Goal: Task Accomplishment & Management: Use online tool/utility

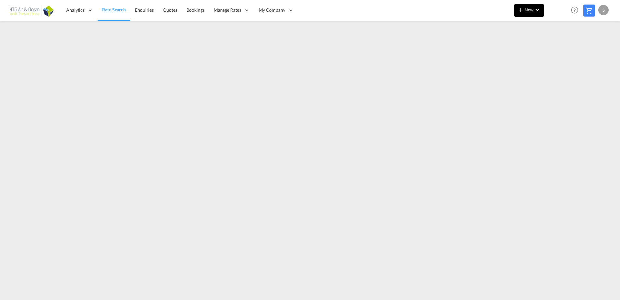
click at [518, 9] on md-icon "icon-plus 400-fg" at bounding box center [521, 10] width 8 height 8
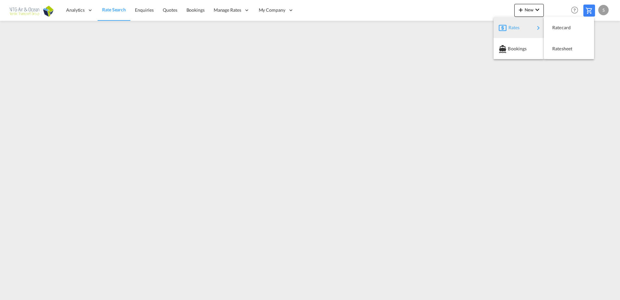
click at [524, 26] on div "Rates" at bounding box center [522, 27] width 26 height 16
click at [560, 50] on span "Ratesheet" at bounding box center [555, 48] width 7 height 13
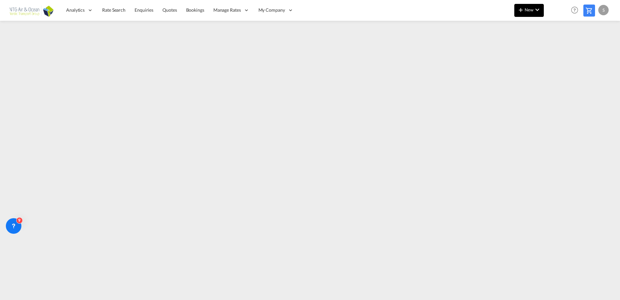
click at [537, 7] on md-icon "icon-chevron-down" at bounding box center [538, 10] width 8 height 8
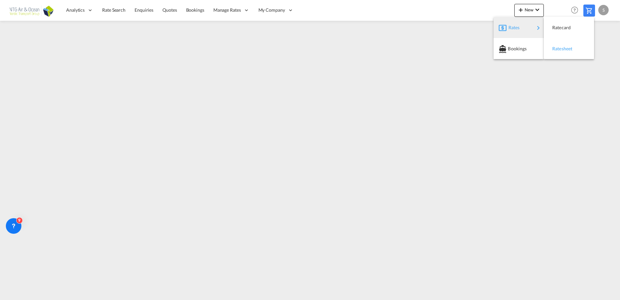
click at [560, 46] on span "Ratesheet" at bounding box center [555, 48] width 7 height 13
